Goal: Book appointment/travel/reservation

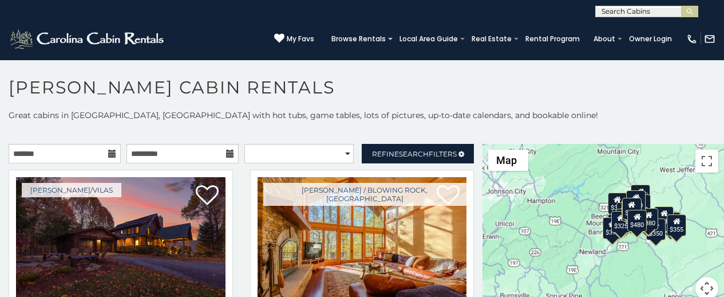
click at [714, 282] on div "$349 $480 $525 $315 $355 $635 $675 $930 $400 $451 $330 $400 $485 $460 $395 $255…" at bounding box center [604, 229] width 242 height 170
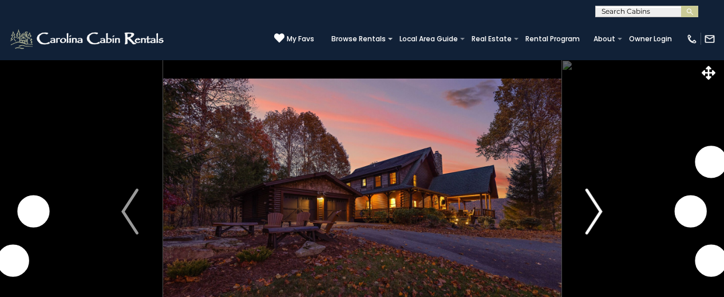
click at [609, 243] on button "Next" at bounding box center [594, 212] width 66 height 304
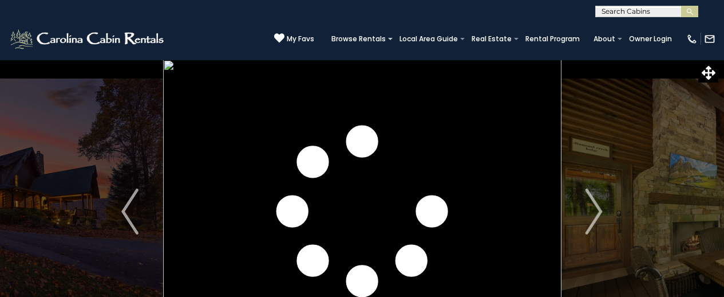
click at [244, 89] on img at bounding box center [362, 212] width 399 height 304
click at [245, 62] on img at bounding box center [362, 212] width 399 height 304
click at [180, 186] on img at bounding box center [362, 212] width 399 height 304
click at [516, 33] on link "Real Estate" at bounding box center [492, 39] width 52 height 16
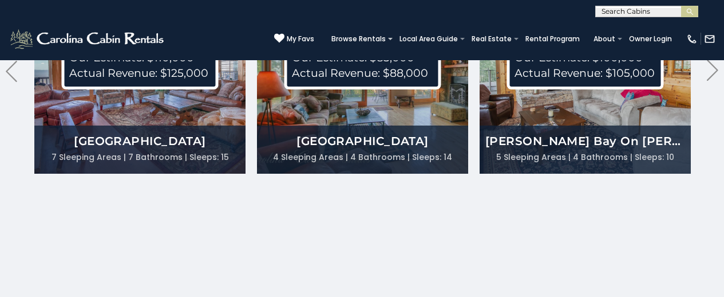
click at [68, 131] on div "Southern Star Lodge 7 Sleeping Areas 7 Bathrooms Sleeps: 15" at bounding box center [139, 149] width 211 height 48
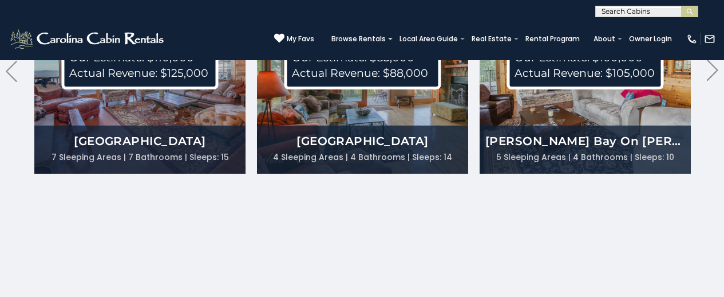
click at [328, 236] on div "REVENUE ESTIMATES You do not need to buy a home that is currently in a rental p…" at bounding box center [362, 56] width 724 height 484
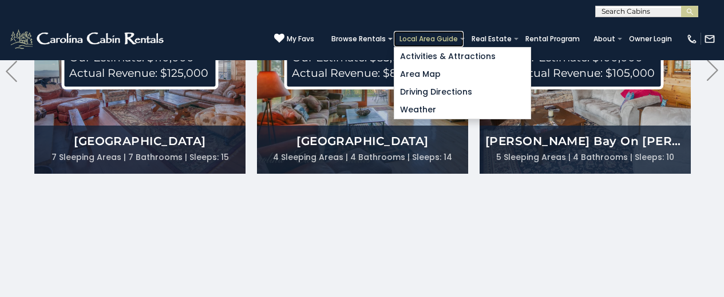
click at [436, 44] on link "Local Area Guide" at bounding box center [429, 39] width 70 height 16
